Goal: Find specific page/section: Find specific page/section

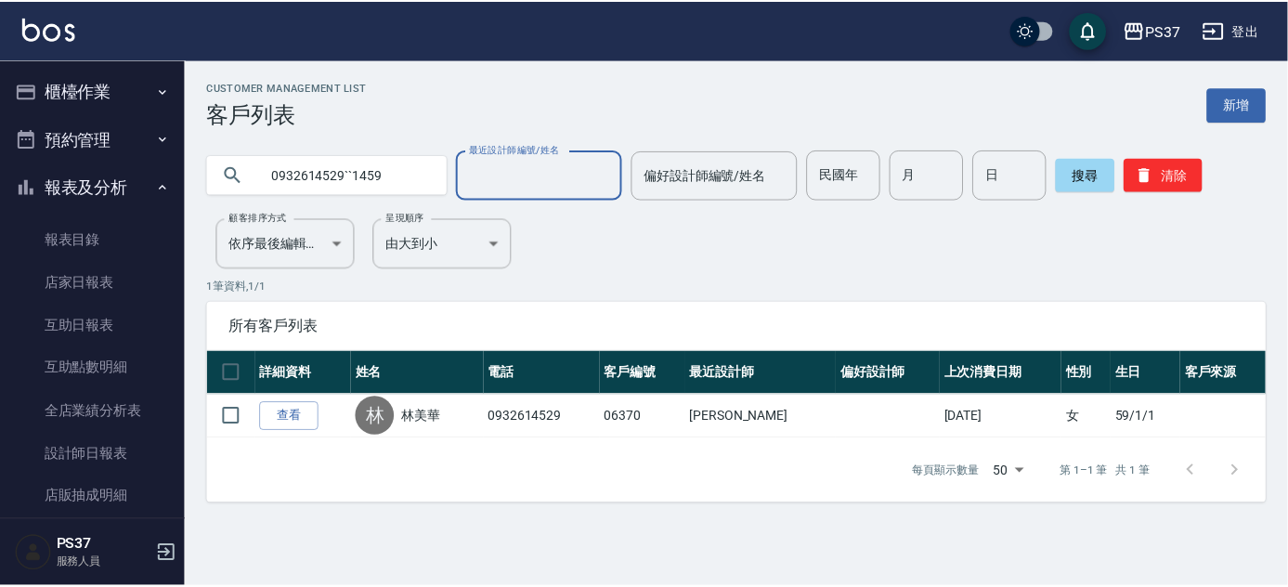
scroll to position [311, 0]
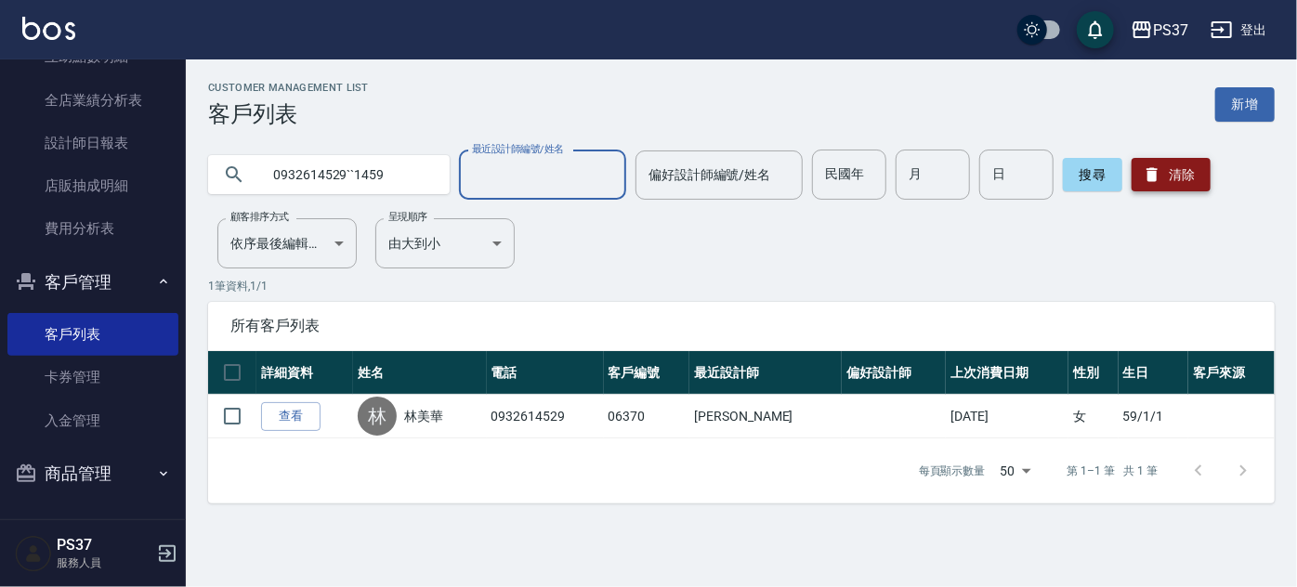
click at [1206, 170] on button "清除" at bounding box center [1170, 174] width 79 height 33
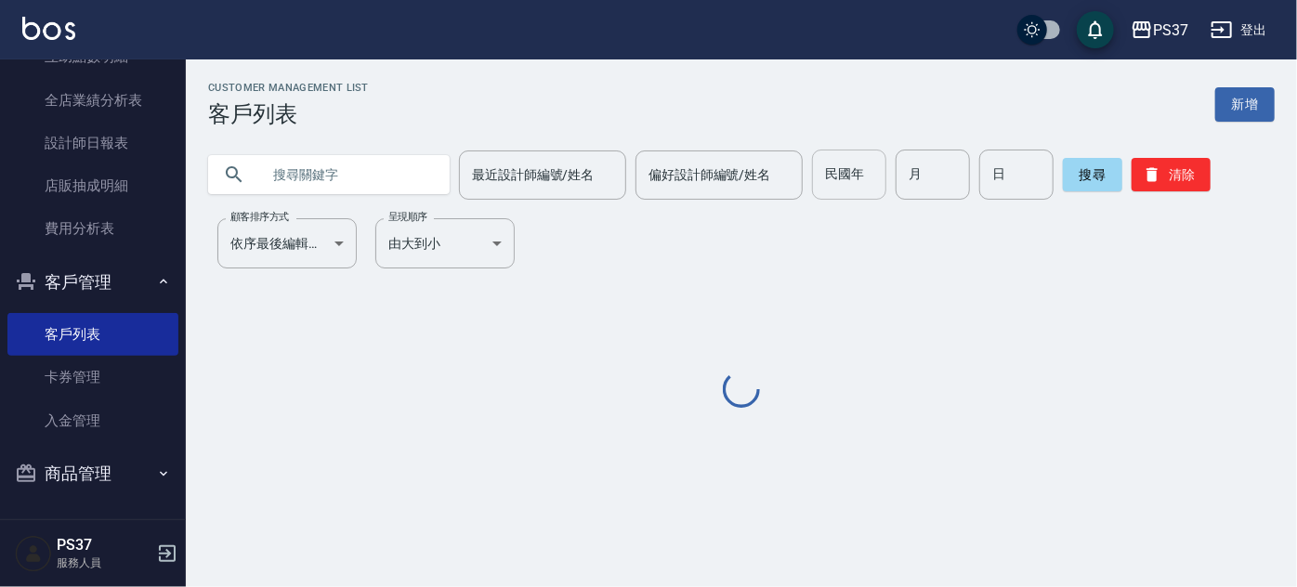
click at [850, 171] on input "民國年" at bounding box center [849, 175] width 74 height 50
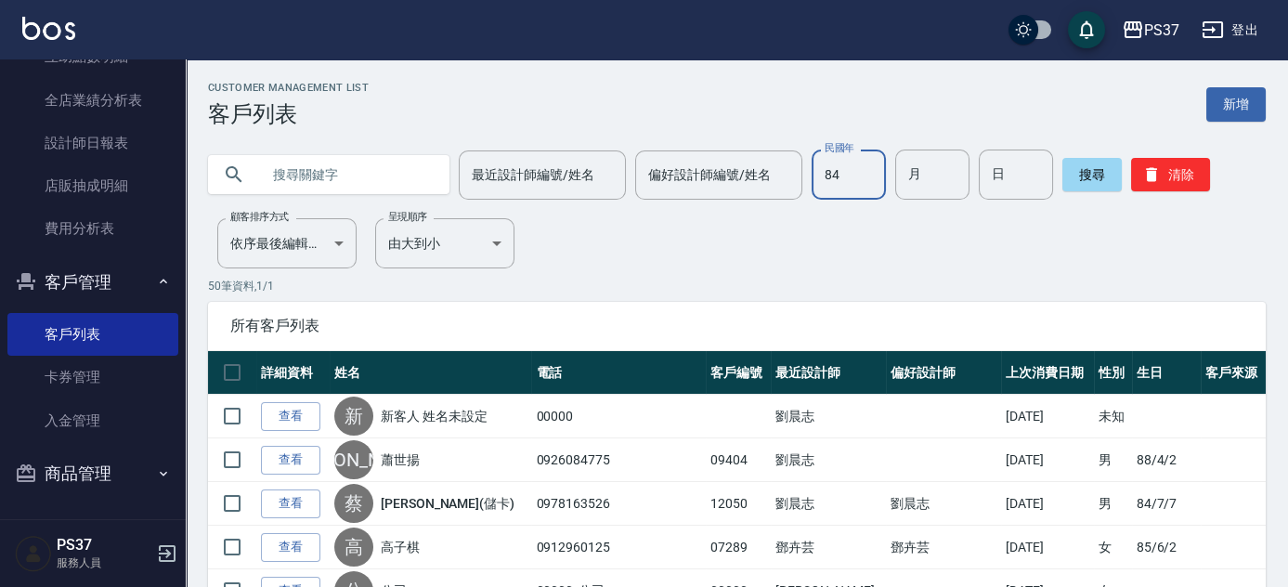
type input "84"
type input "6"
type input "23"
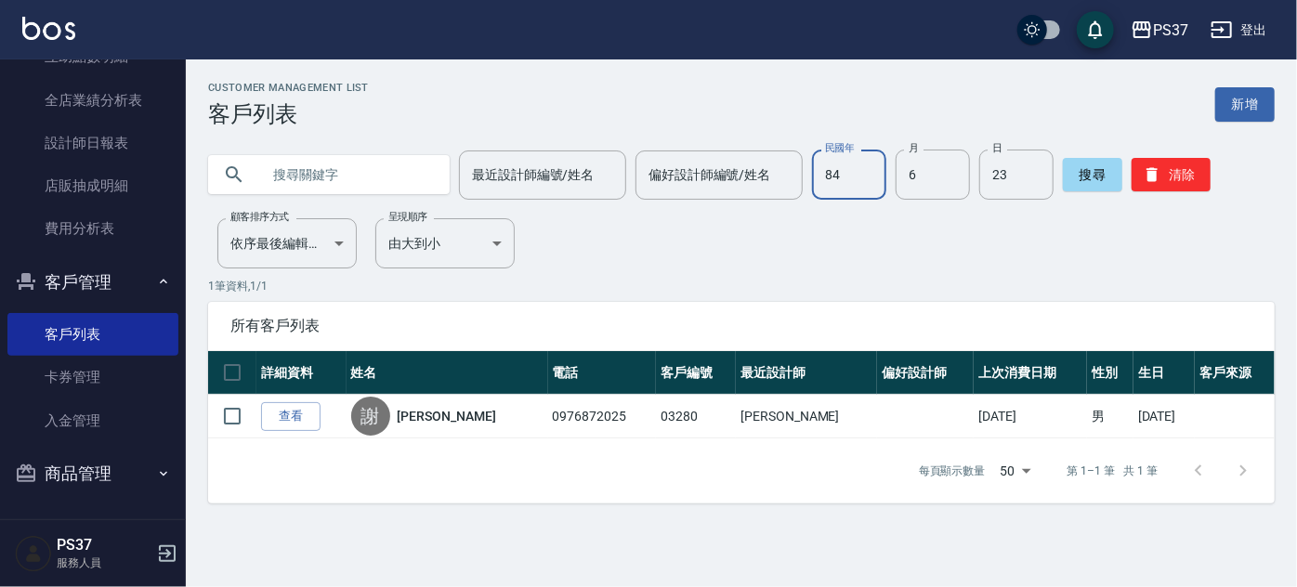
click at [875, 179] on input "84" at bounding box center [849, 175] width 74 height 50
type input "88"
type input "4"
type input "20"
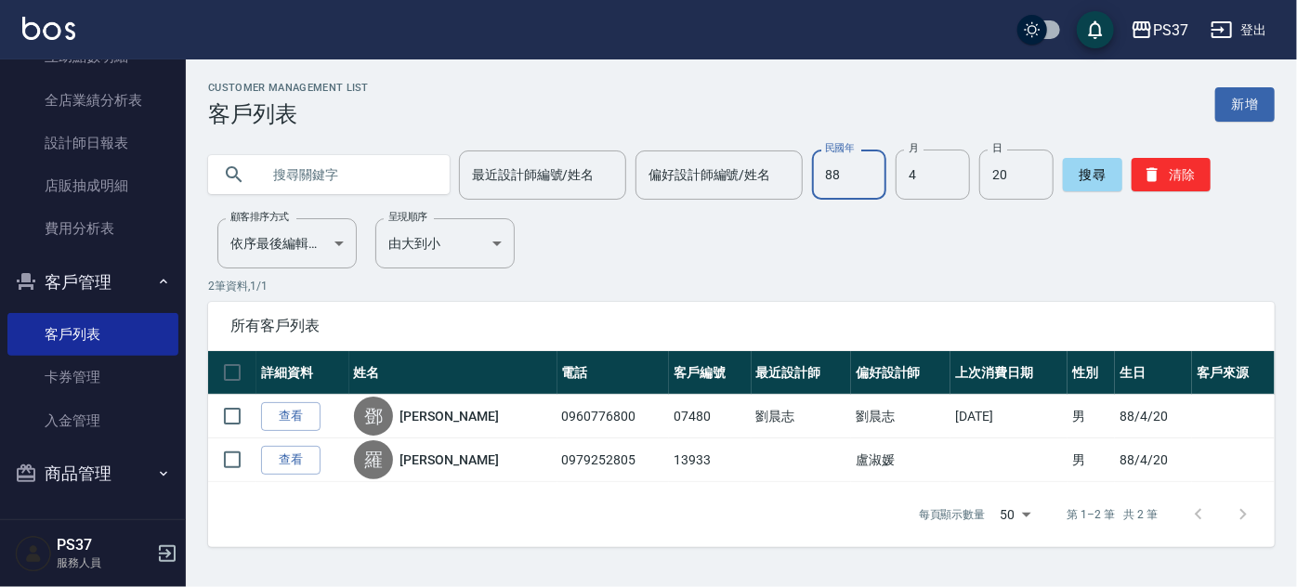
click at [827, 185] on input "88" at bounding box center [849, 175] width 74 height 50
type input "86"
type input "11"
type input "7"
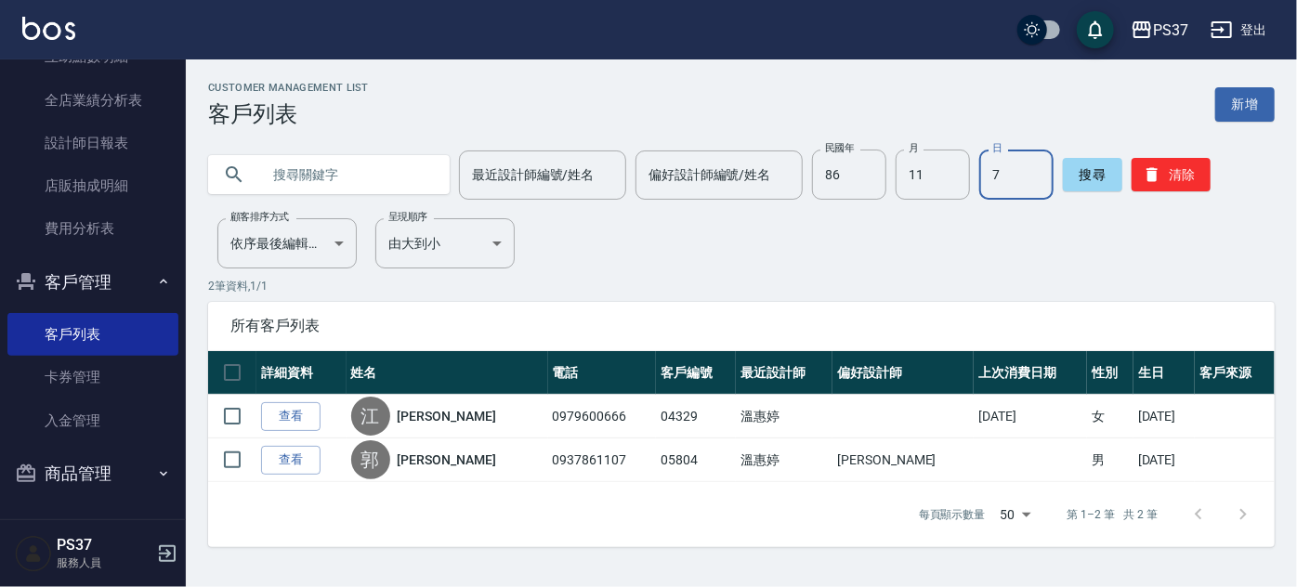
click at [656, 246] on div "Customer Management List 客戶列表 新增 最近設計師編號/姓名 最近設計師編號/姓名 偏好設計師編號/姓名 偏好設計師編號/姓名 民國…" at bounding box center [741, 314] width 1111 height 465
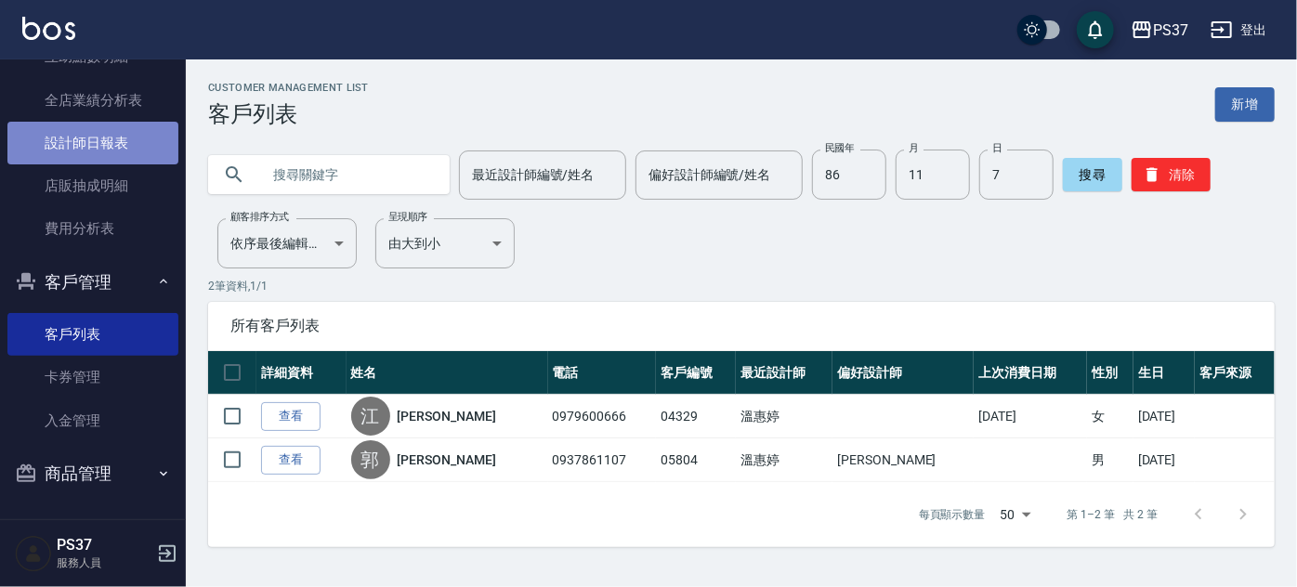
click at [101, 143] on link "設計師日報表" at bounding box center [92, 143] width 171 height 43
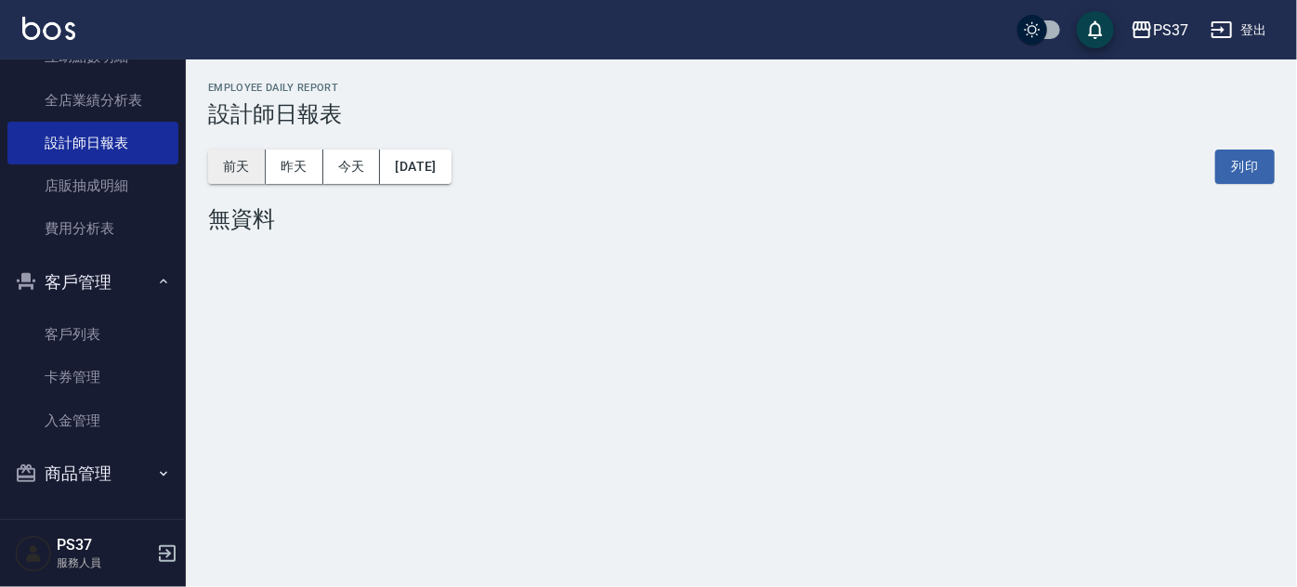
click at [243, 170] on button "前天" at bounding box center [237, 167] width 58 height 34
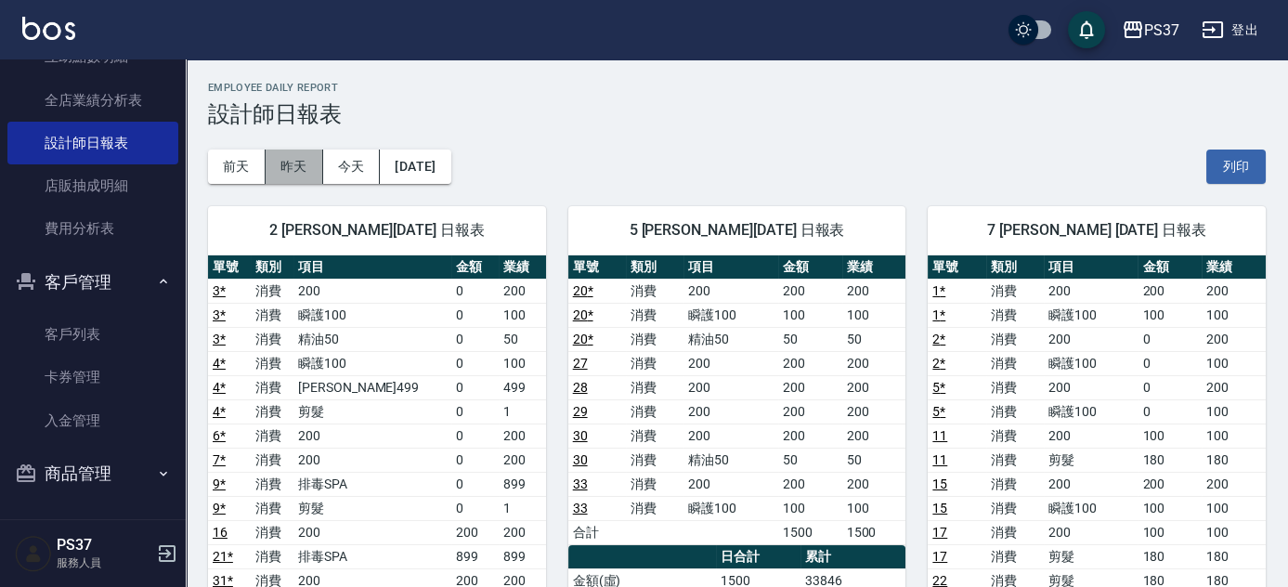
click at [309, 156] on button "昨天" at bounding box center [295, 167] width 58 height 34
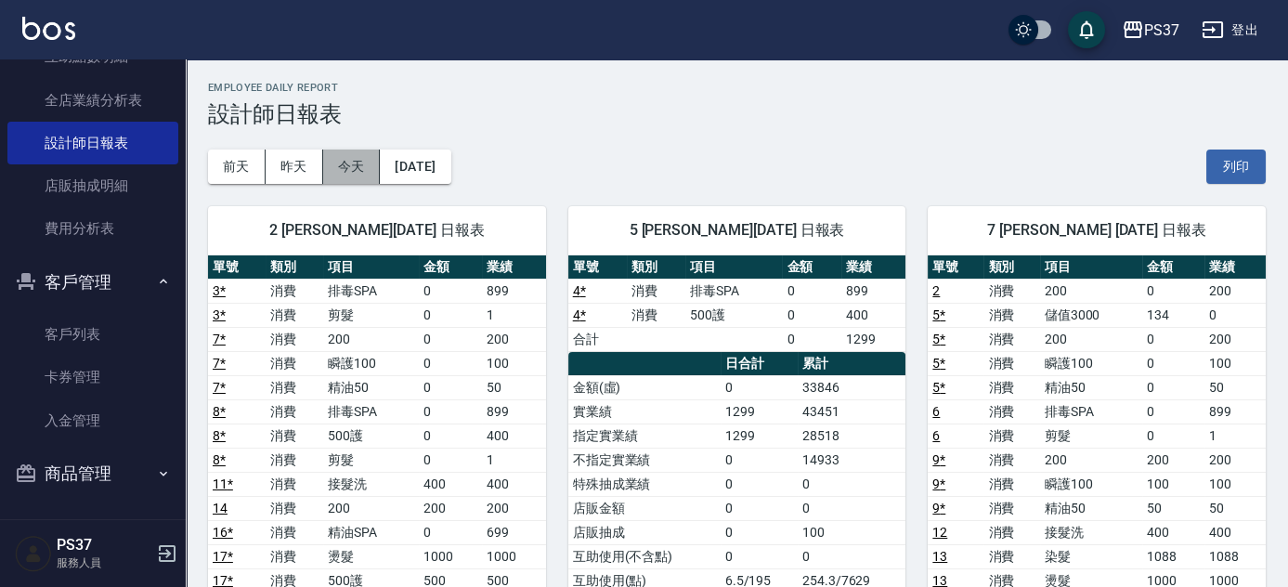
click at [373, 167] on button "今天" at bounding box center [352, 167] width 58 height 34
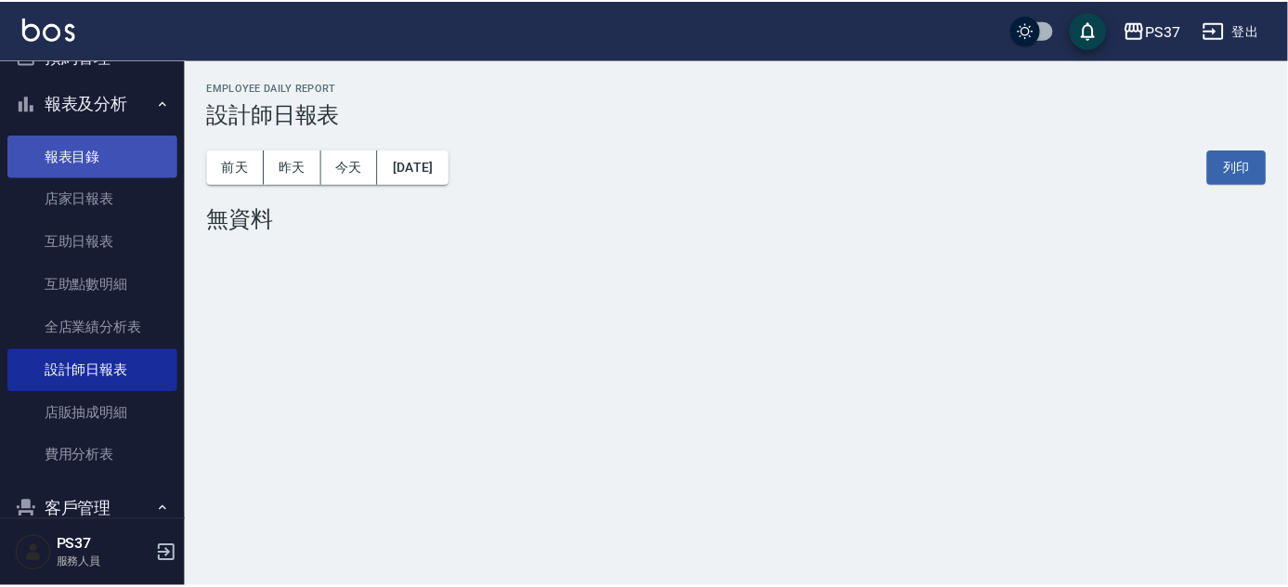
scroll to position [58, 0]
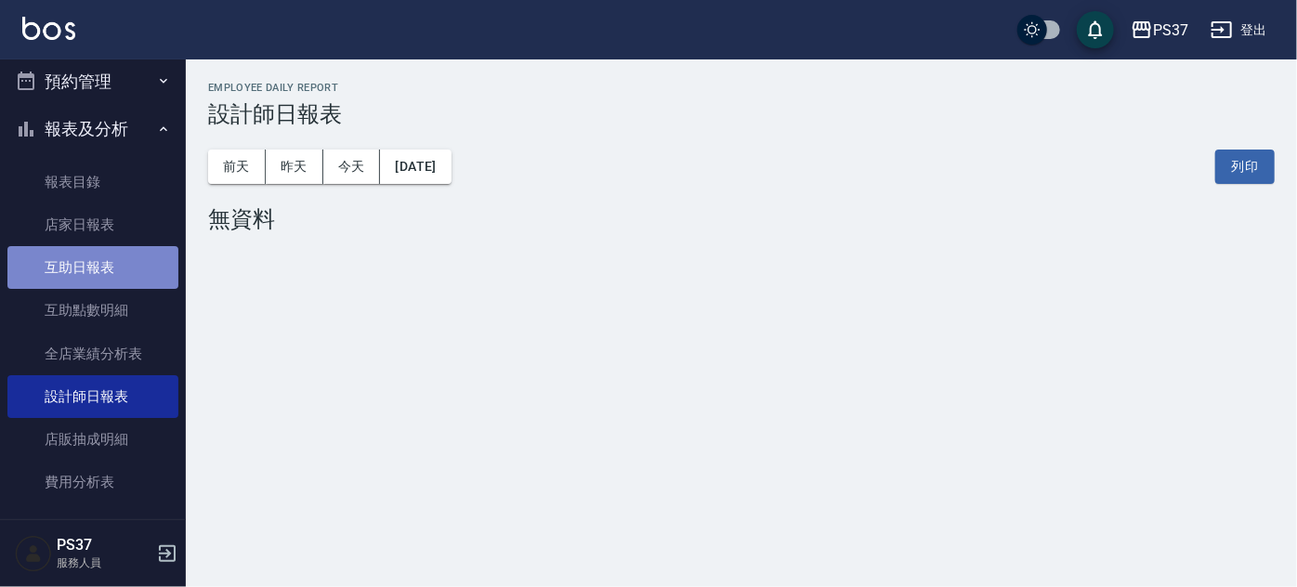
click at [121, 264] on link "互助日報表" at bounding box center [92, 267] width 171 height 43
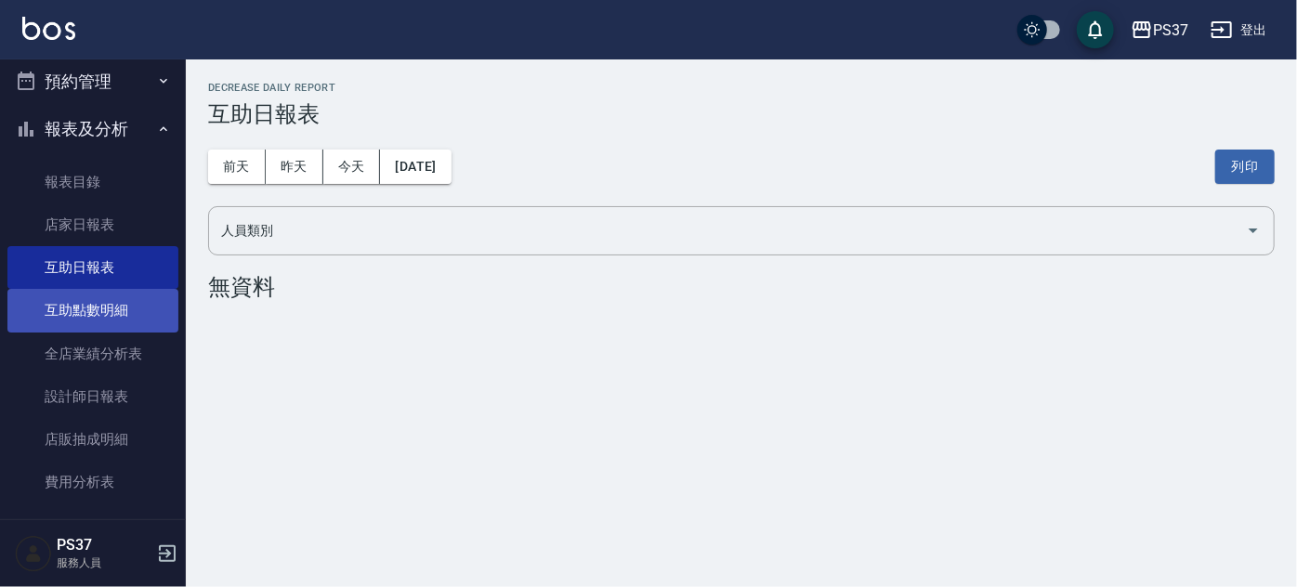
click at [116, 313] on link "互助點數明細" at bounding box center [92, 310] width 171 height 43
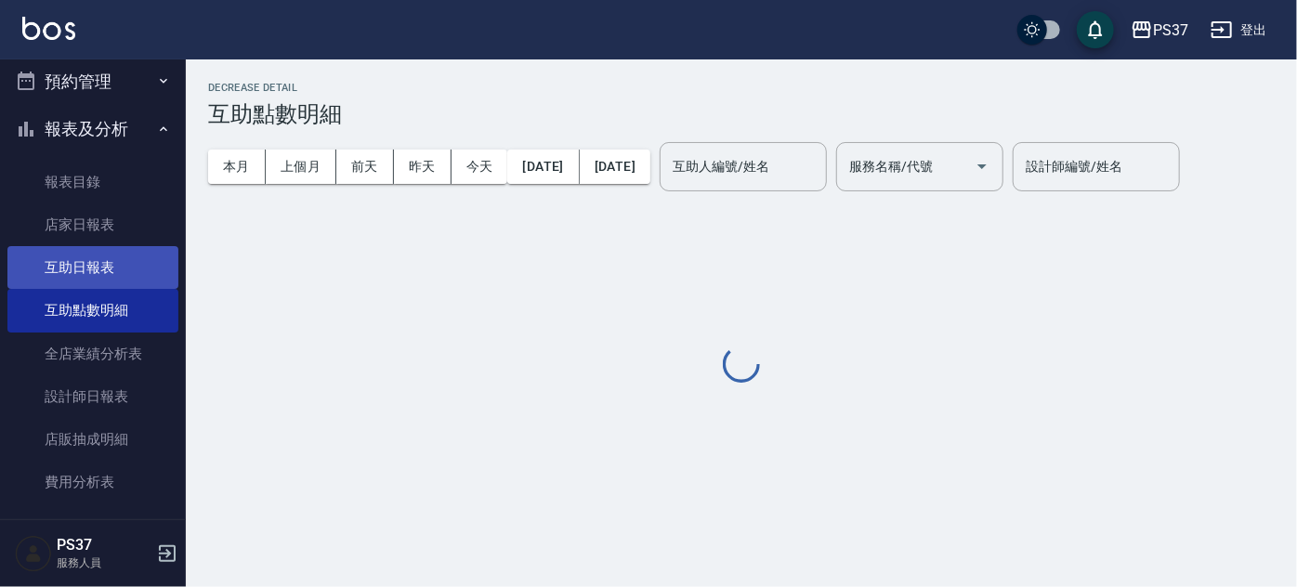
click at [126, 275] on link "互助日報表" at bounding box center [92, 267] width 171 height 43
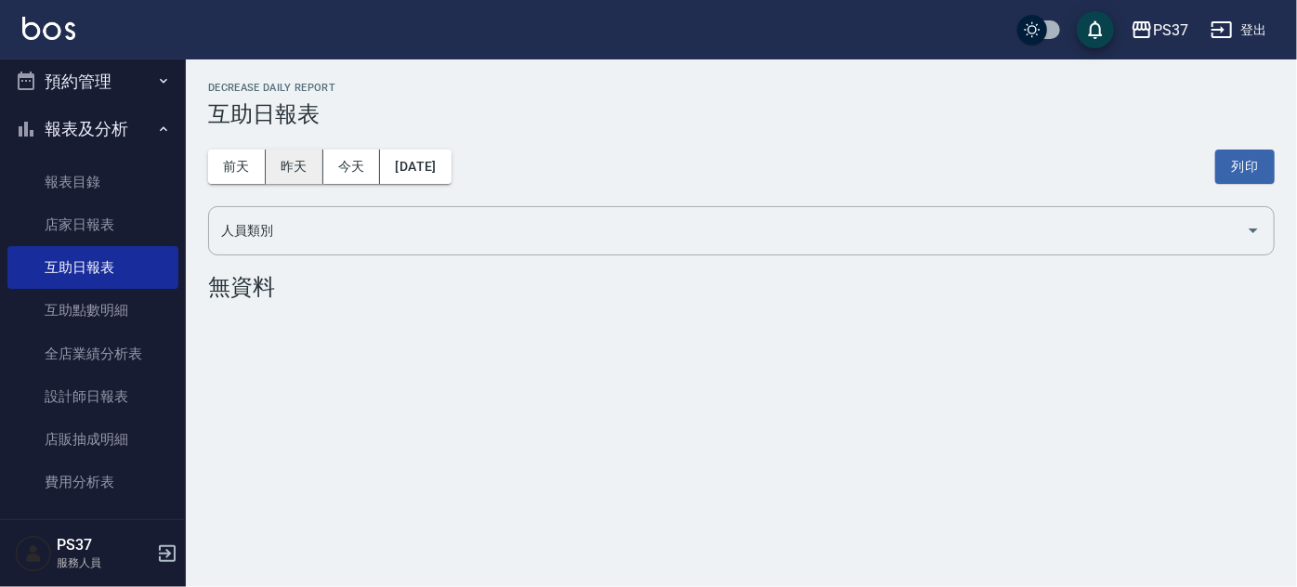
click at [305, 175] on button "昨天" at bounding box center [295, 167] width 58 height 34
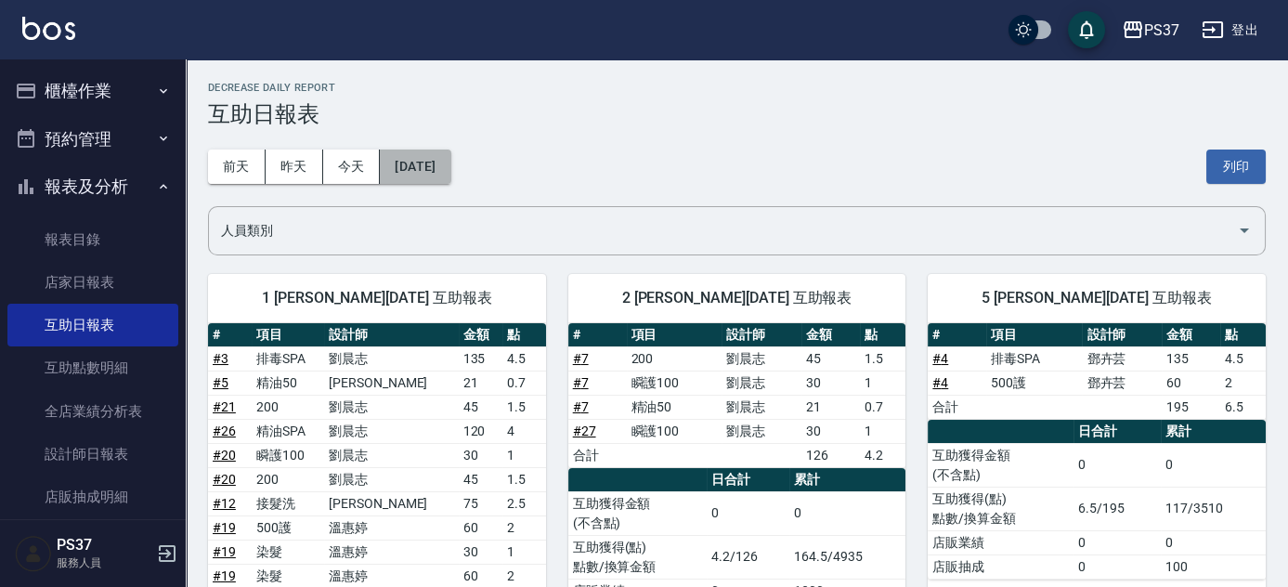
click at [446, 165] on button "[DATE]" at bounding box center [415, 167] width 71 height 34
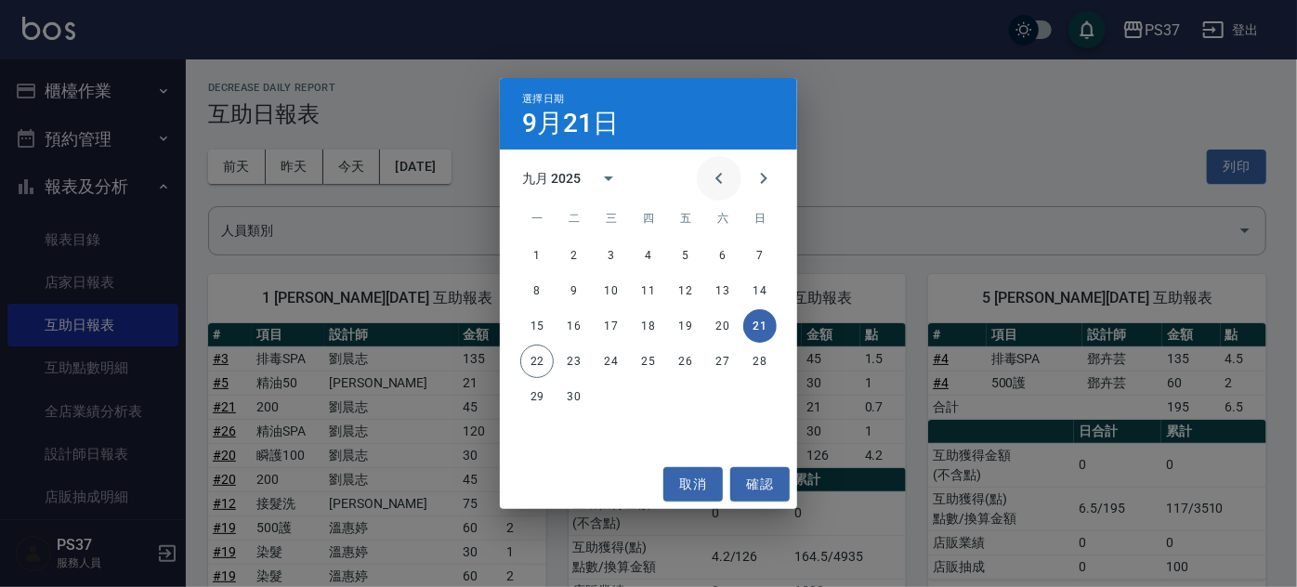
click at [711, 176] on icon "Previous month" at bounding box center [719, 178] width 22 height 22
click at [688, 366] on button "22" at bounding box center [685, 361] width 33 height 33
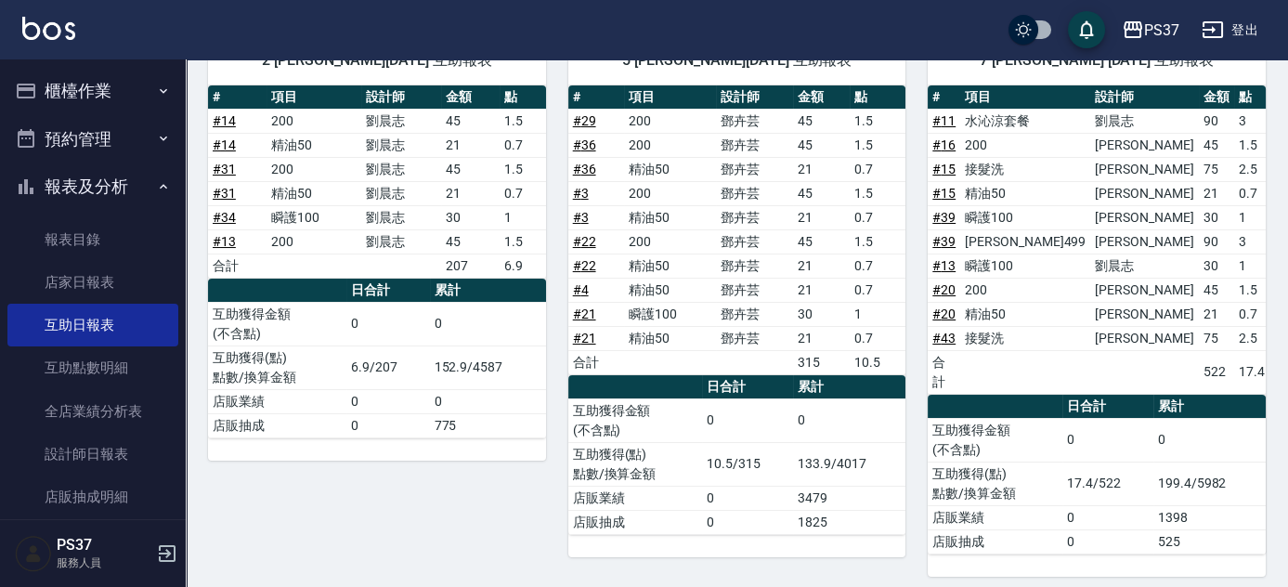
scroll to position [37, 0]
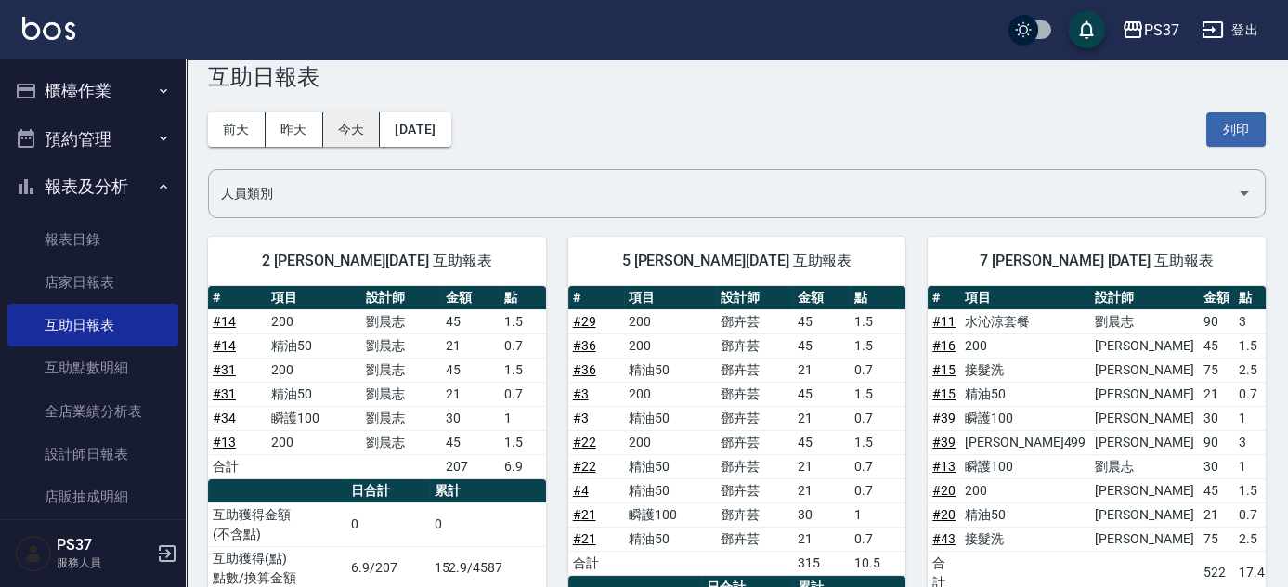
click at [349, 134] on button "今天" at bounding box center [352, 129] width 58 height 34
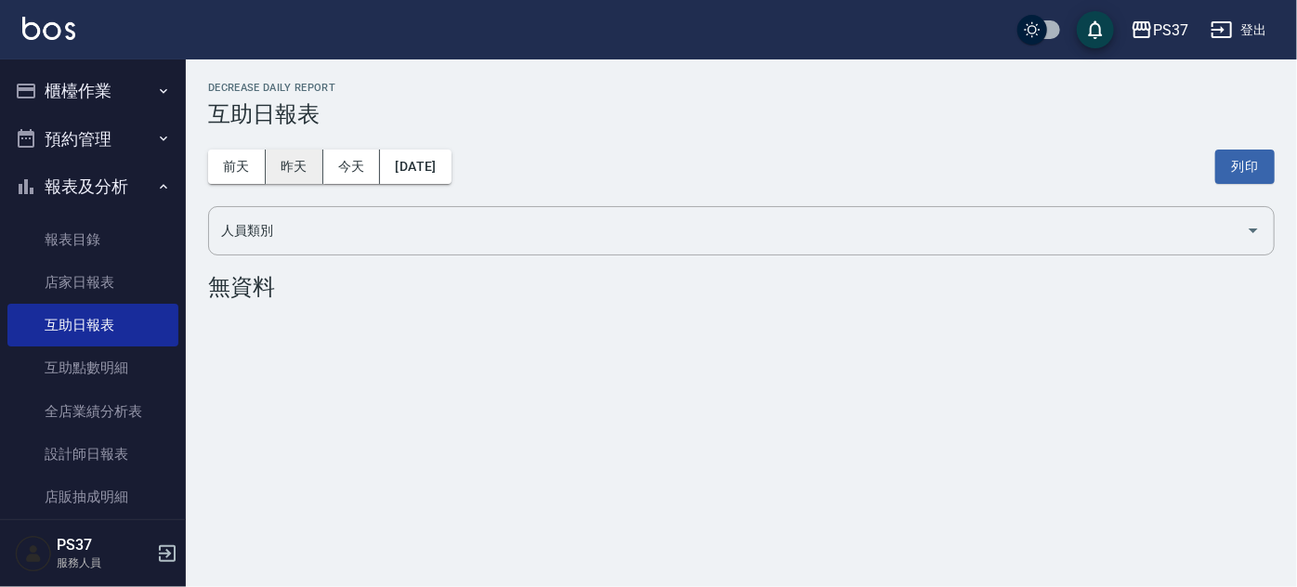
click at [320, 162] on button "昨天" at bounding box center [295, 167] width 58 height 34
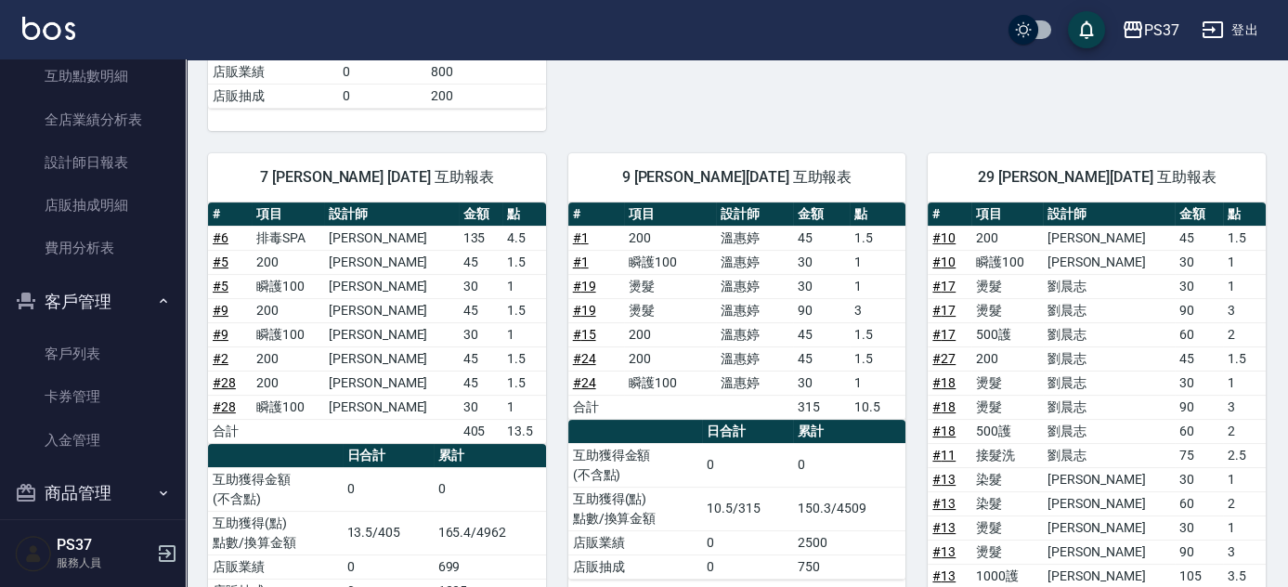
scroll to position [311, 0]
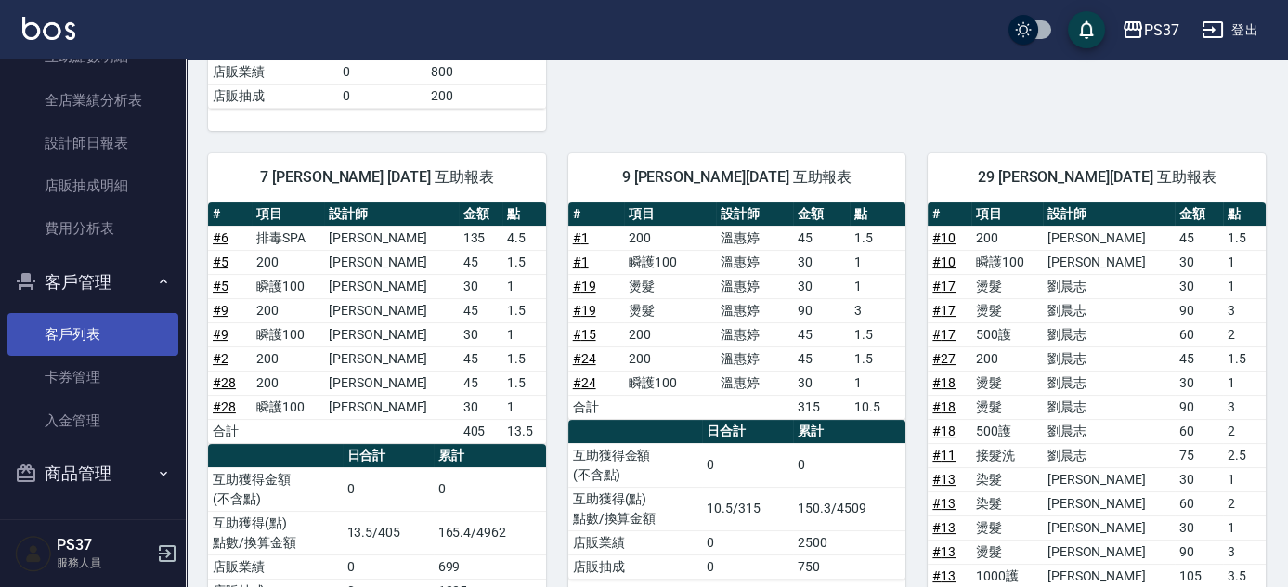
click at [87, 338] on link "客戶列表" at bounding box center [92, 334] width 171 height 43
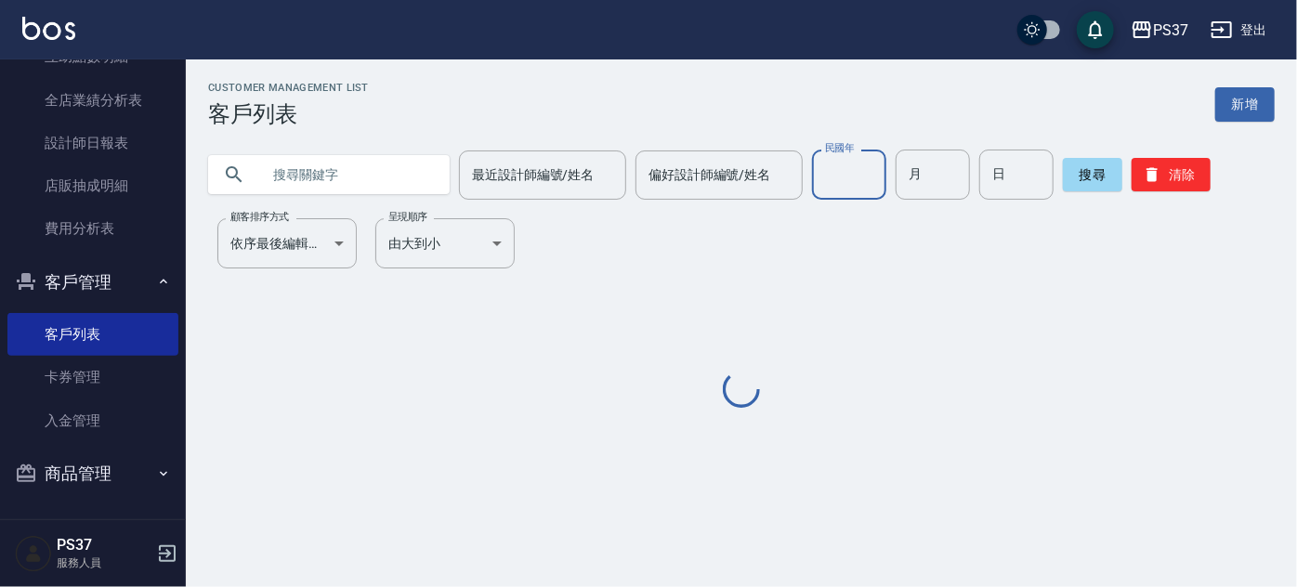
click at [838, 175] on input "民國年" at bounding box center [849, 175] width 74 height 50
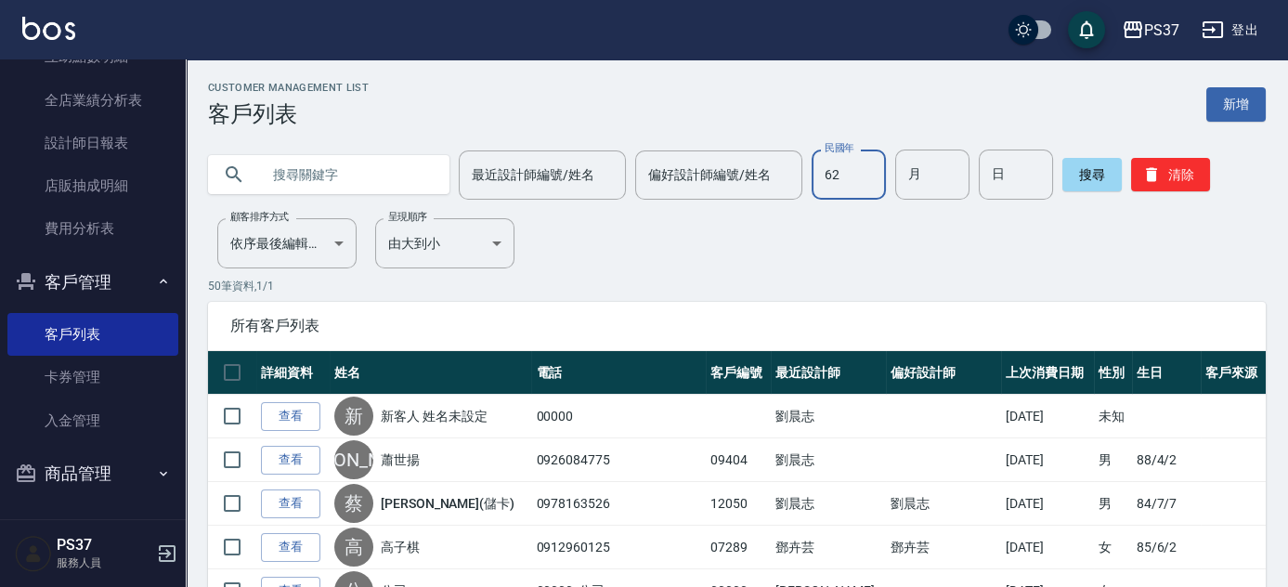
type input "62"
type input "6"
type input "22"
